Goal: Task Accomplishment & Management: Use online tool/utility

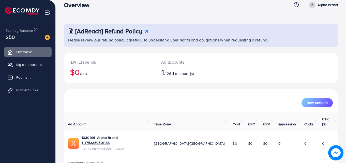
scroll to position [12, 0]
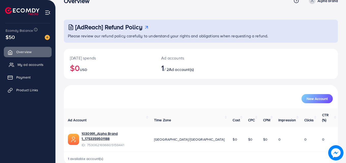
click at [28, 68] on link "My ad accounts" at bounding box center [28, 64] width 48 height 10
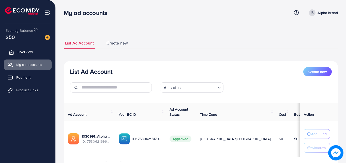
click at [30, 52] on span "Overview" at bounding box center [25, 51] width 15 height 5
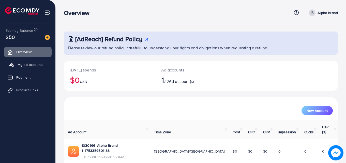
click at [35, 63] on span "My ad accounts" at bounding box center [31, 64] width 26 height 5
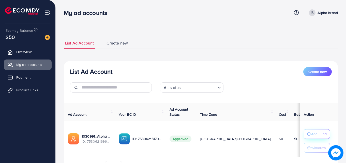
click at [311, 133] on p "Add Fund" at bounding box center [319, 134] width 16 height 6
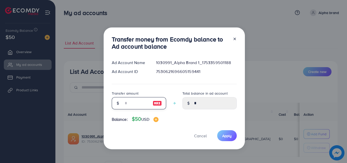
click at [132, 103] on input "number" at bounding box center [136, 103] width 25 height 12
type input "*"
type input "****"
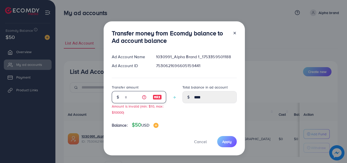
type input "**"
type input "*****"
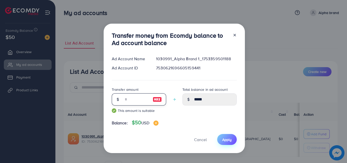
type input "**"
click at [227, 137] on span "Apply" at bounding box center [226, 139] width 9 height 5
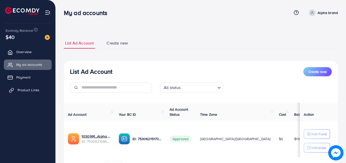
click at [28, 90] on span "Product Links" at bounding box center [29, 89] width 22 height 5
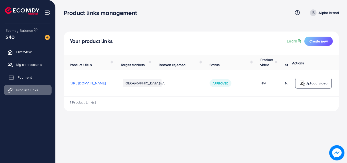
click at [24, 78] on span "Payment" at bounding box center [25, 77] width 14 height 5
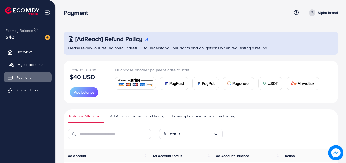
click at [26, 66] on span "My ad accounts" at bounding box center [31, 64] width 26 height 5
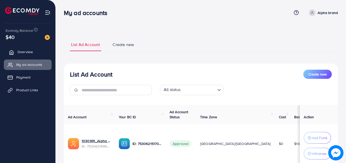
click at [26, 53] on span "Overview" at bounding box center [25, 51] width 15 height 5
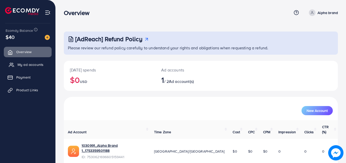
click at [29, 64] on span "My ad accounts" at bounding box center [31, 64] width 26 height 5
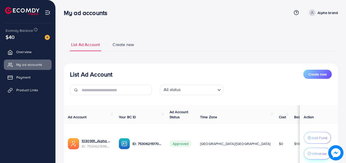
click at [313, 151] on p "Withdraw" at bounding box center [319, 153] width 15 height 6
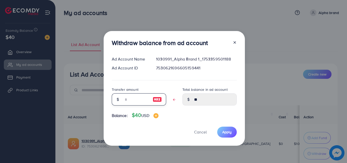
click at [130, 103] on input "text" at bounding box center [136, 99] width 25 height 12
type input "*"
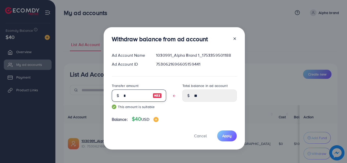
type input "****"
type input "*"
click at [224, 137] on span "Apply" at bounding box center [226, 135] width 9 height 5
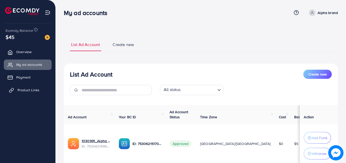
click at [19, 89] on span "Product Links" at bounding box center [29, 89] width 22 height 5
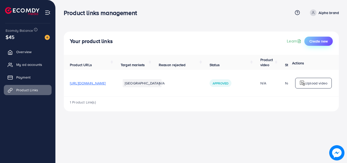
click at [324, 40] on span "Create new" at bounding box center [319, 41] width 18 height 5
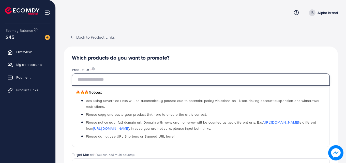
click at [153, 78] on input "text" at bounding box center [201, 79] width 258 height 12
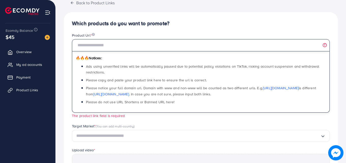
scroll to position [25, 0]
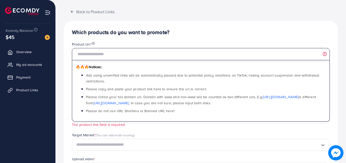
click at [113, 57] on input "text" at bounding box center [201, 54] width 258 height 12
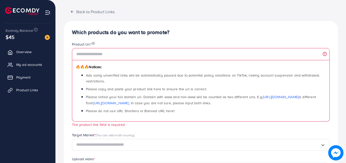
click at [203, 34] on h4 "Which products do you want to promote?" at bounding box center [201, 32] width 258 height 6
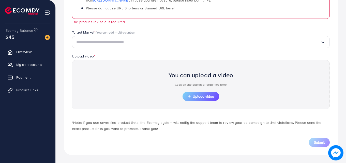
scroll to position [128, 0]
click at [207, 97] on span "Upload video" at bounding box center [201, 96] width 26 height 4
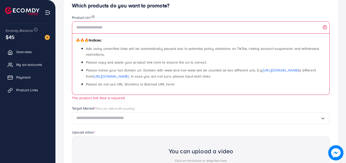
scroll to position [78, 0]
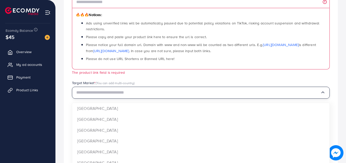
click at [147, 95] on input "Search for option" at bounding box center [198, 93] width 244 height 8
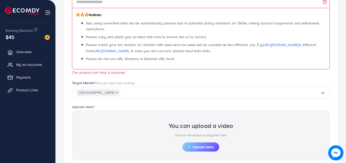
click at [214, 130] on div "Which products do you want to promote? Product Url * 🔥🔥🔥 Notices: Ads using unv…" at bounding box center [201, 87] width 274 height 237
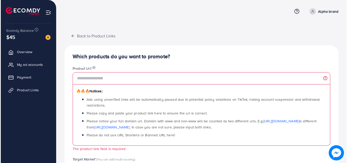
scroll to position [0, 0]
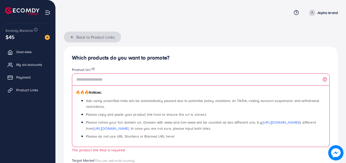
click at [71, 38] on polyline "button" at bounding box center [71, 37] width 1 height 2
